Goal: Check status: Check status

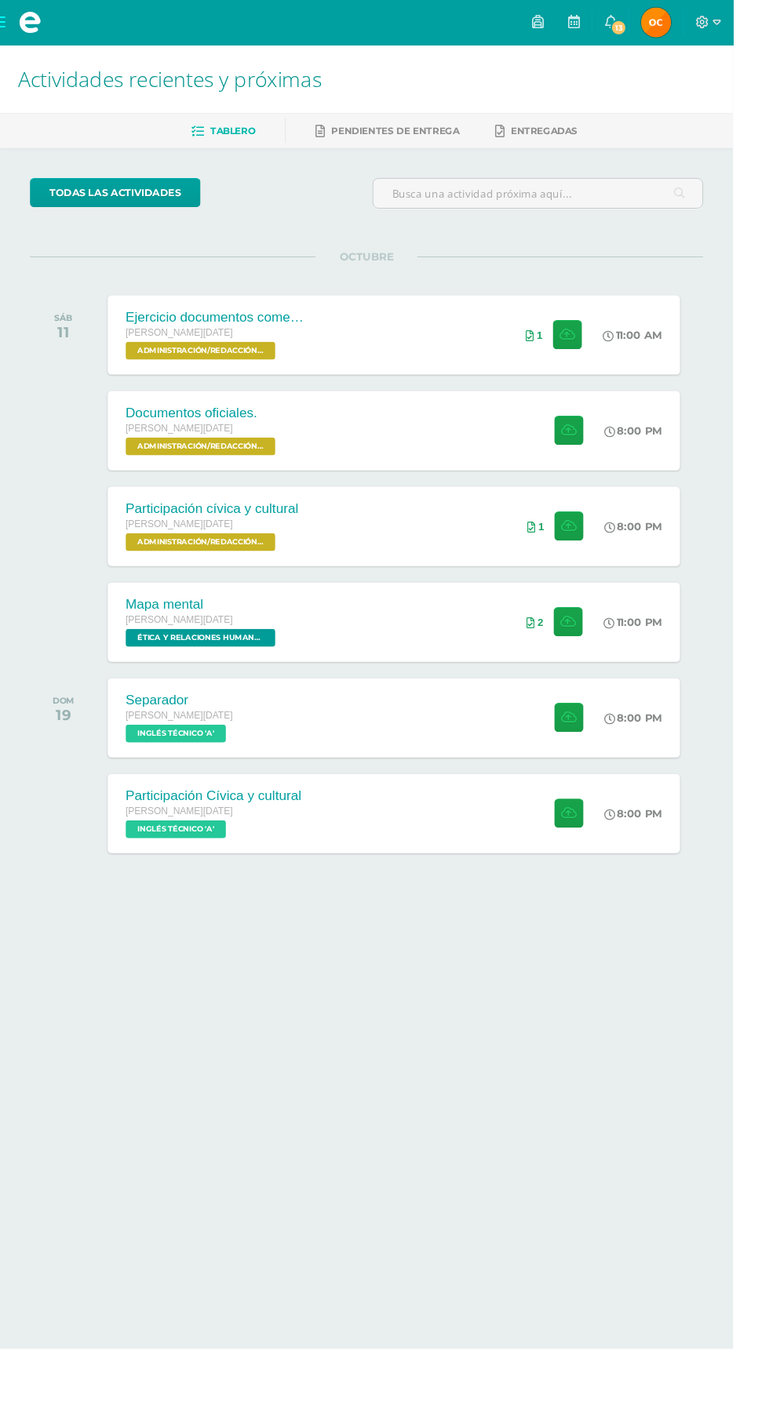
click at [704, 38] on img at bounding box center [687, 23] width 31 height 31
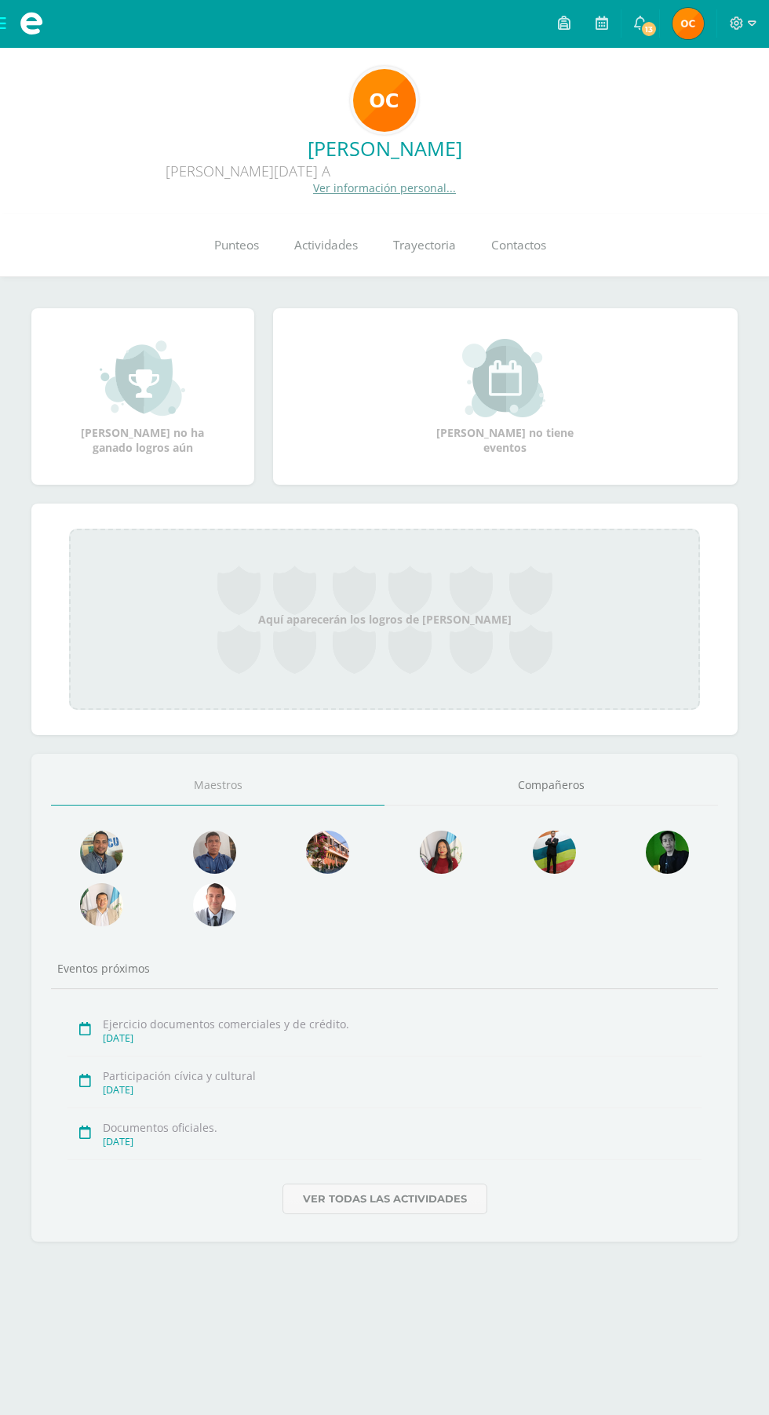
click at [248, 238] on span "Punteos" at bounding box center [236, 245] width 45 height 16
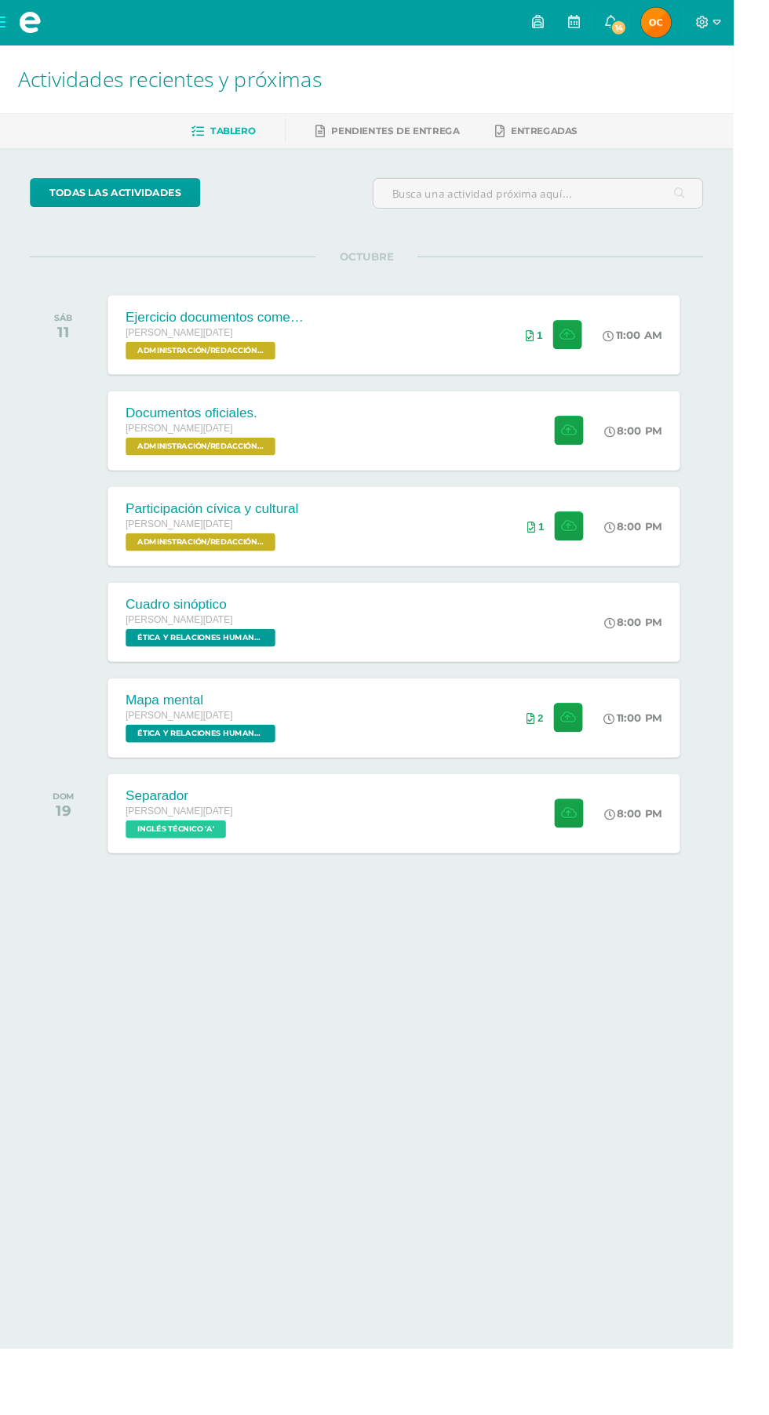
click at [431, 650] on div "Cuadro sinóptico Quinto BACO Sábado ÉTICA Y RELACIONES HUMANAS 'A' 8:00 PM Cuad…" at bounding box center [413, 652] width 600 height 83
